Goal: Communication & Community: Participate in discussion

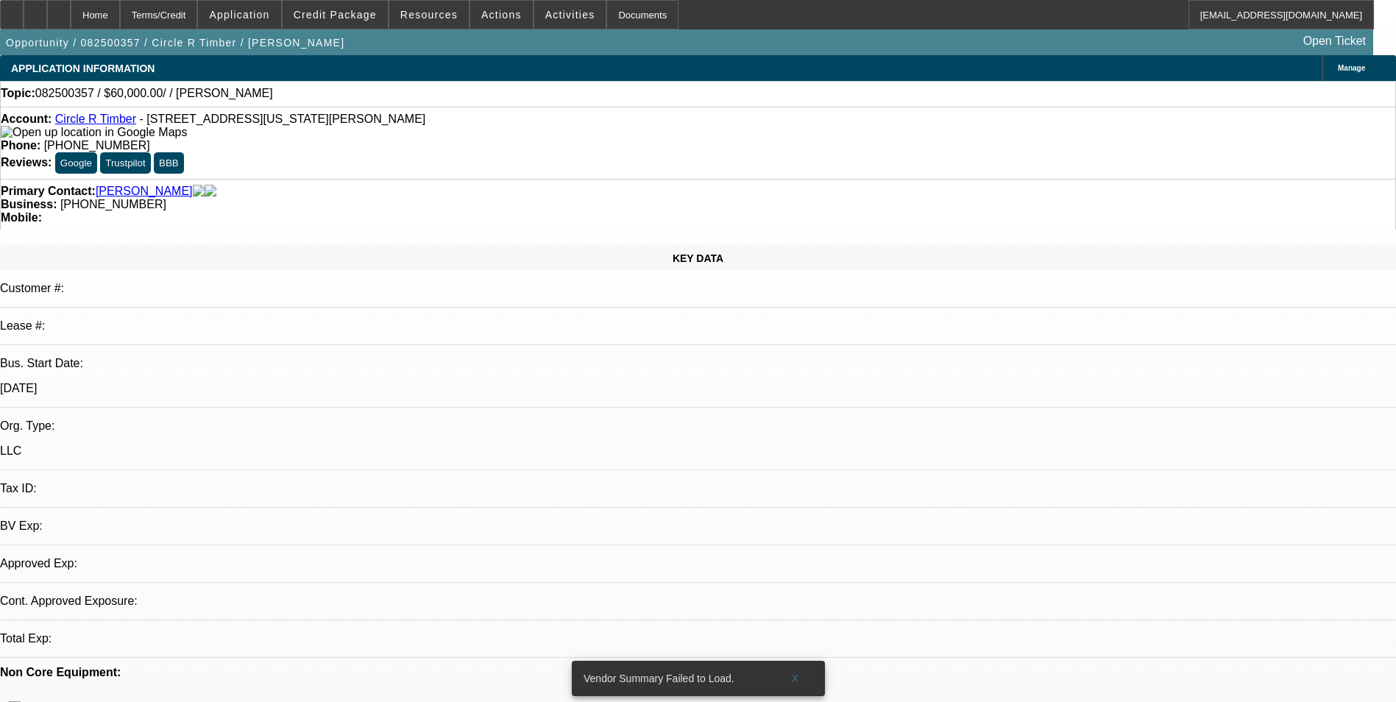
select select "0"
select select "2"
select select "0.1"
select select "1"
select select "2"
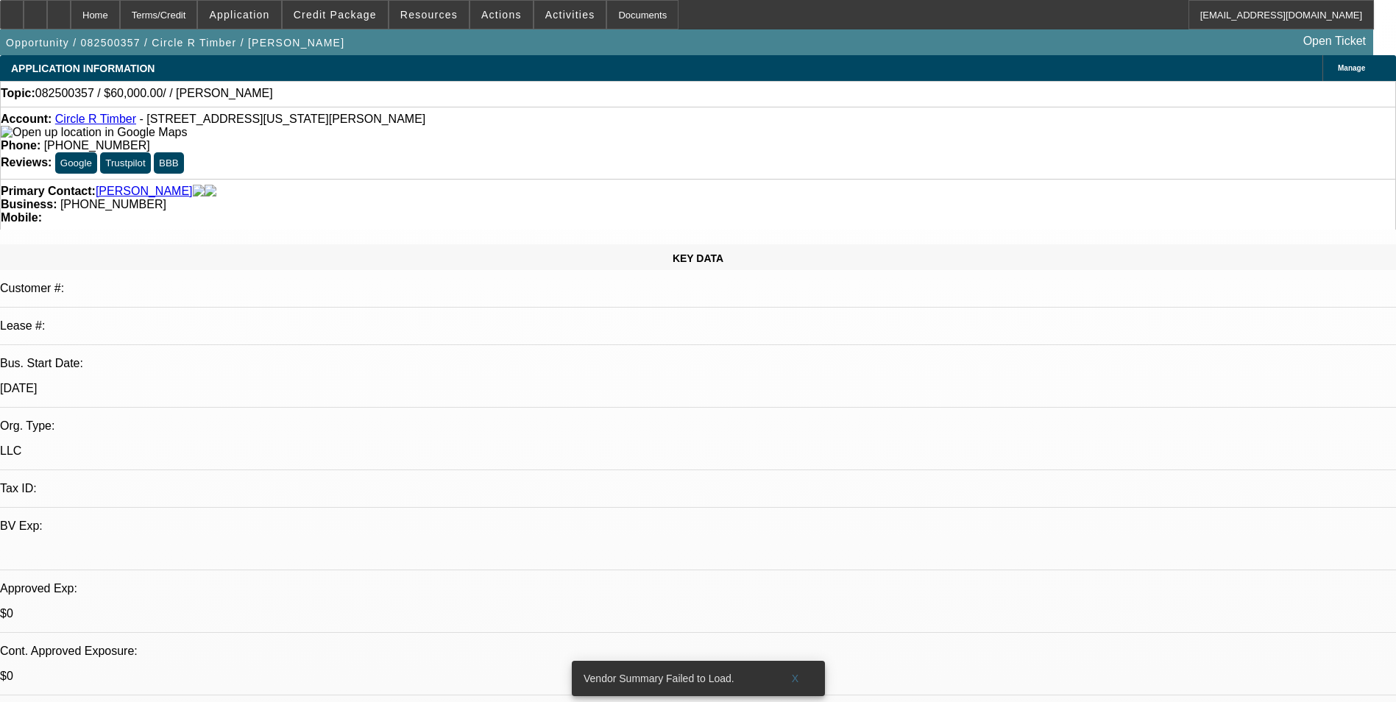
select select "4"
click at [501, 20] on span "Actions" at bounding box center [501, 15] width 40 height 12
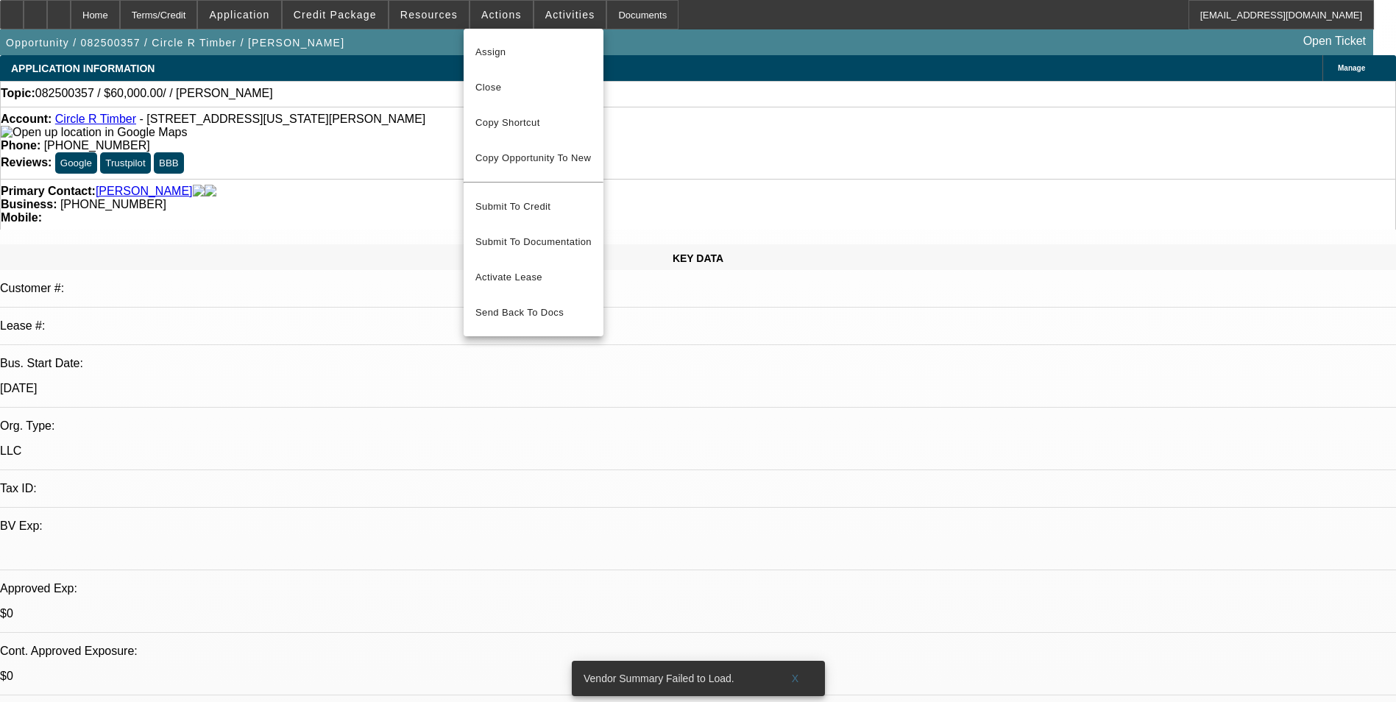
click at [557, 25] on div at bounding box center [698, 351] width 1396 height 702
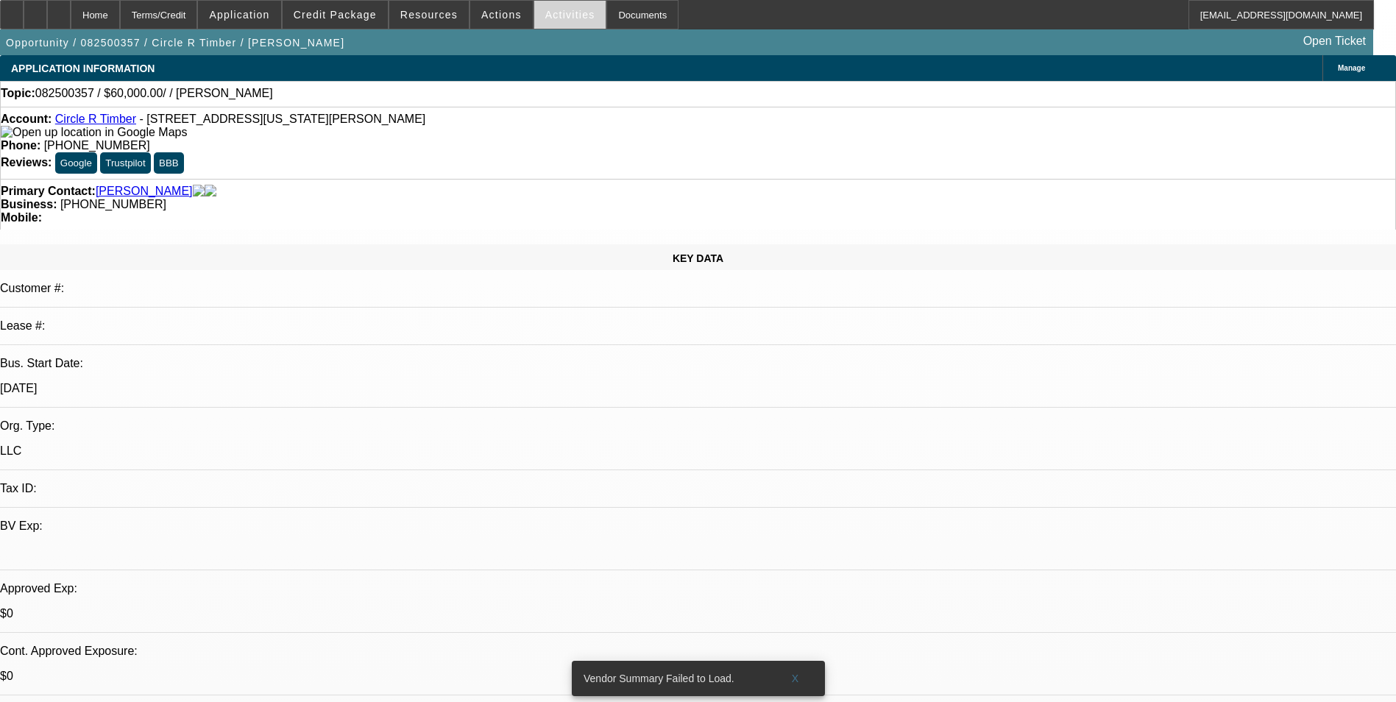
click at [546, 10] on span "Activities" at bounding box center [570, 15] width 50 height 12
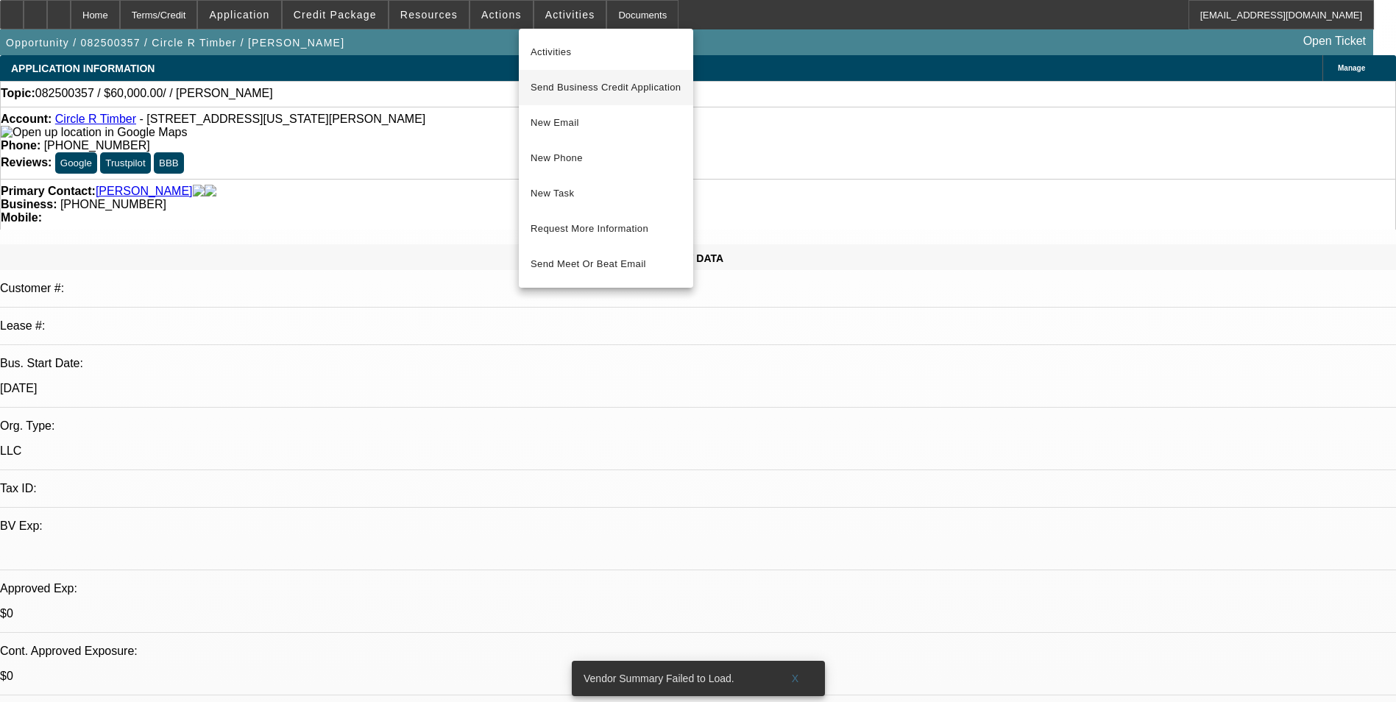
click at [621, 91] on span "Send Business Credit Application" at bounding box center [606, 88] width 151 height 18
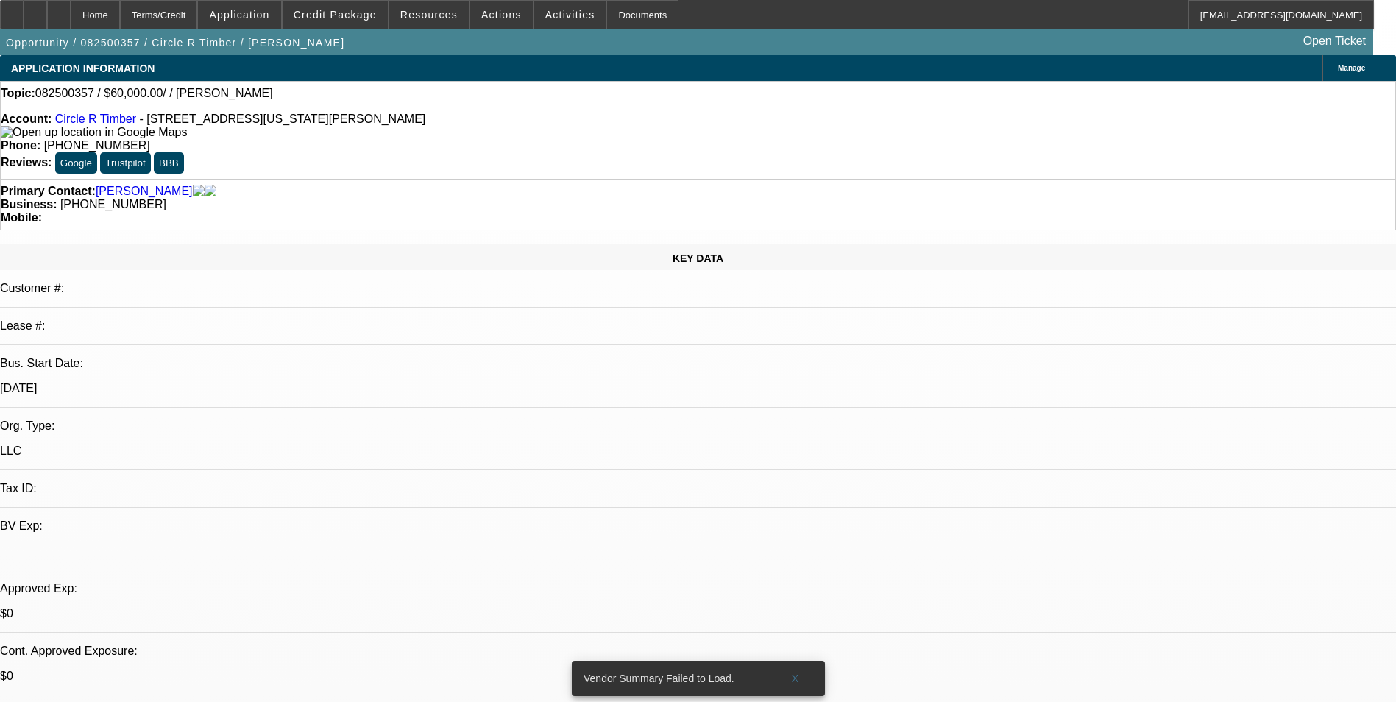
radio input "true"
type textarea "8-18: Strong industry experience, wants to cutout the middleman. Has been worki…"
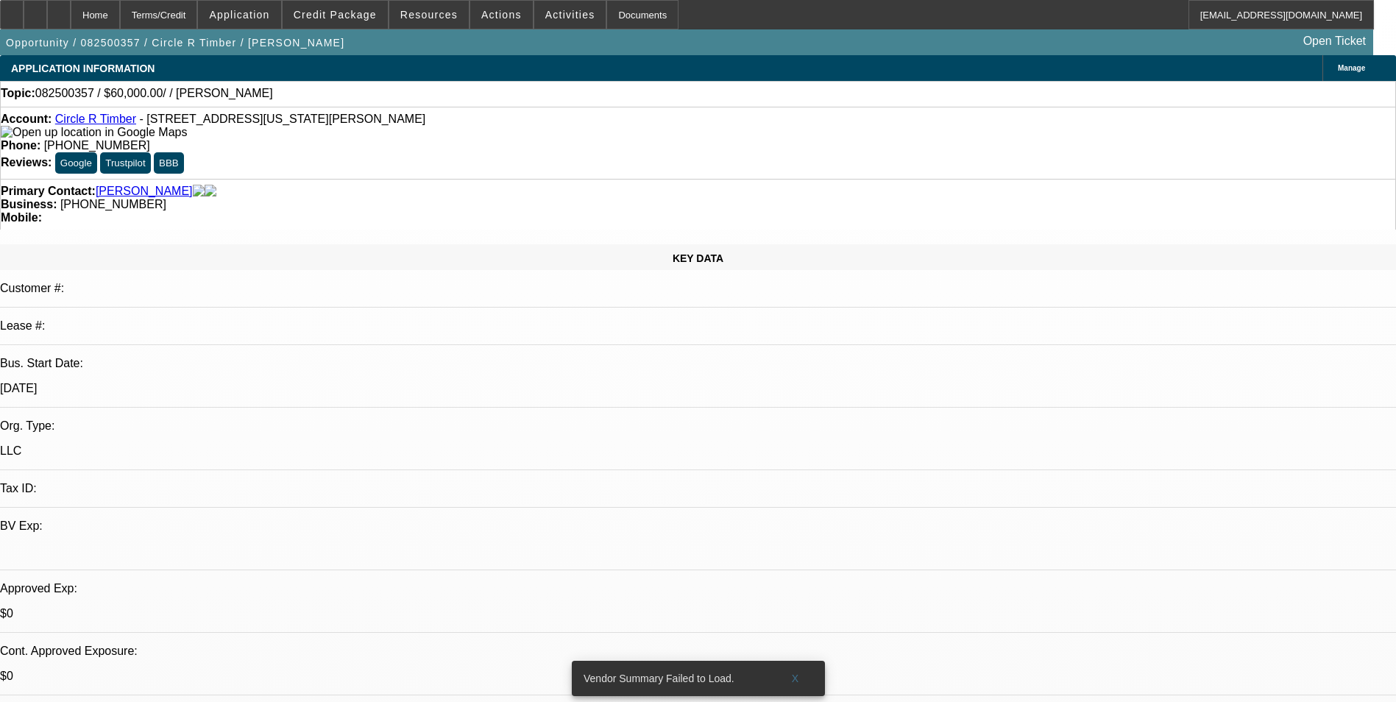
radio input "true"
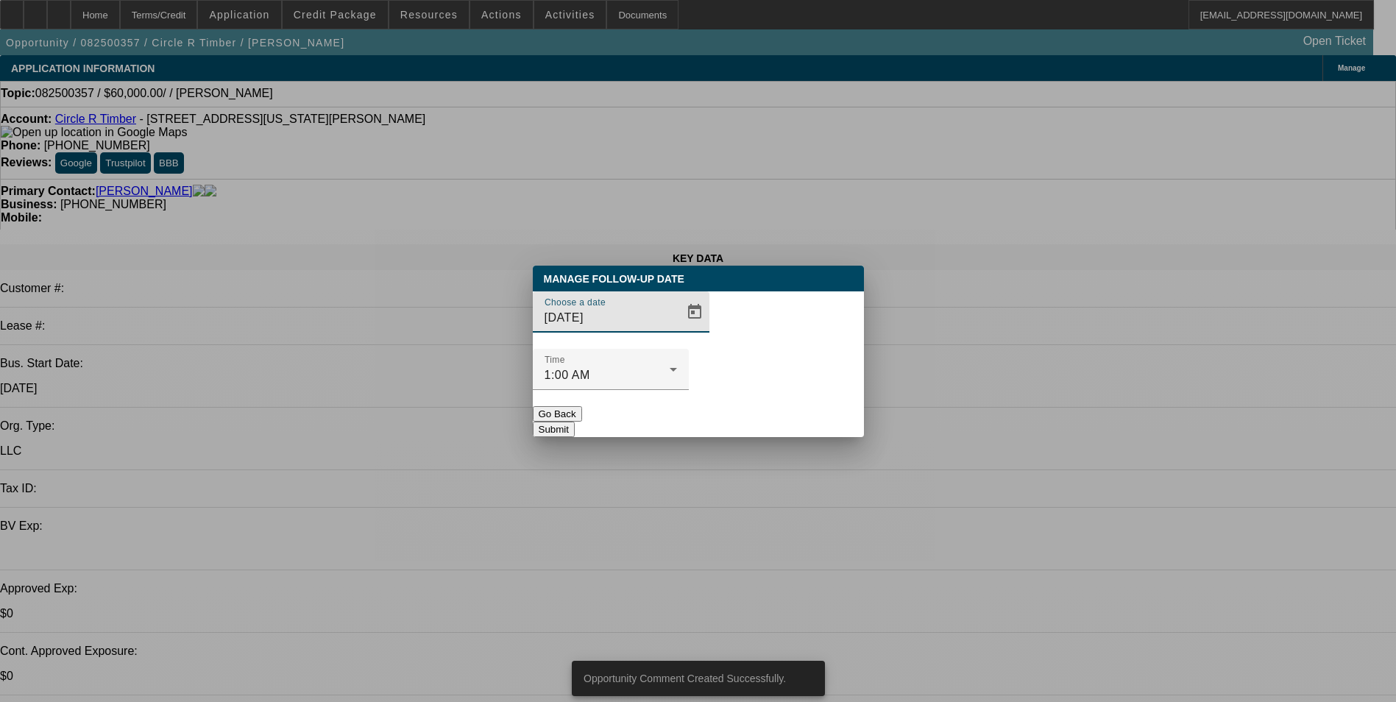
click at [582, 406] on button "Go Back" at bounding box center [557, 413] width 49 height 15
